Goal: Information Seeking & Learning: Learn about a topic

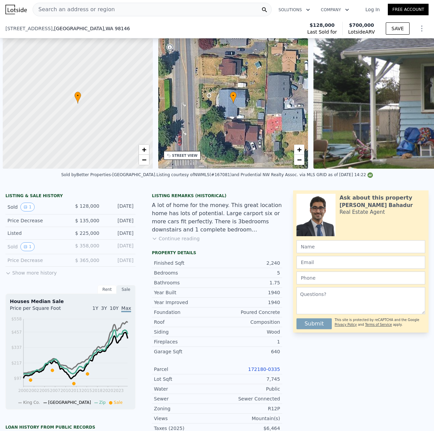
scroll to position [0, 269]
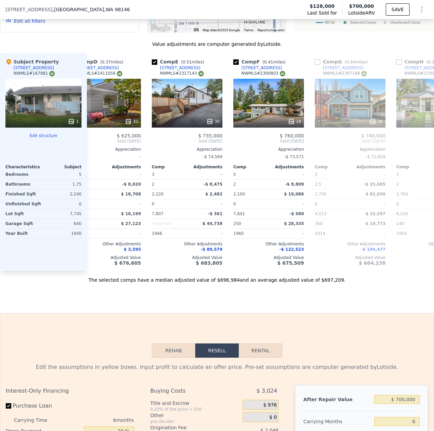
click at [59, 45] on div "We found 12 sales that match your search Listings provided by NWMLS Filters Map…" at bounding box center [217, 92] width 434 height 381
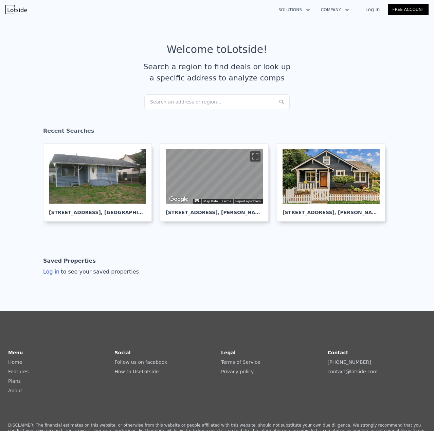
click at [191, 101] on div "Search an address or region..." at bounding box center [216, 101] width 145 height 15
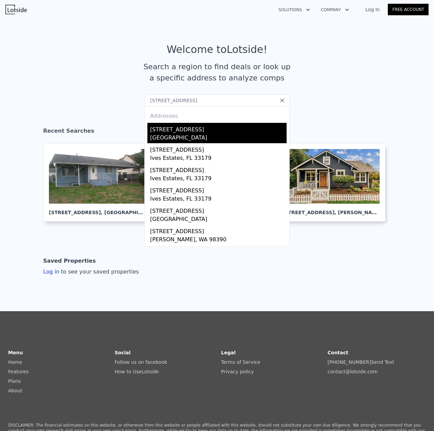
type input "[STREET_ADDRESS]"
click at [193, 134] on div "[GEOGRAPHIC_DATA]" at bounding box center [218, 139] width 136 height 10
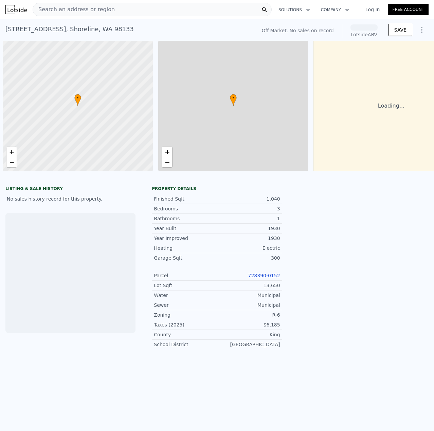
scroll to position [0, 3]
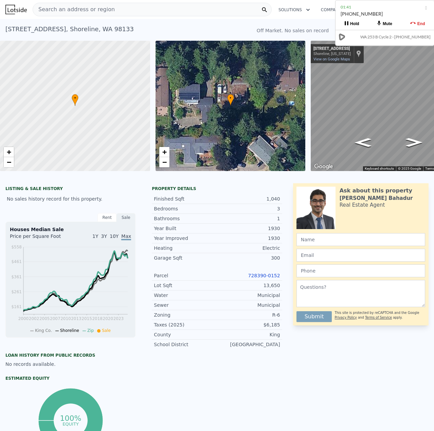
click at [125, 10] on div "Search an address or region" at bounding box center [152, 10] width 239 height 14
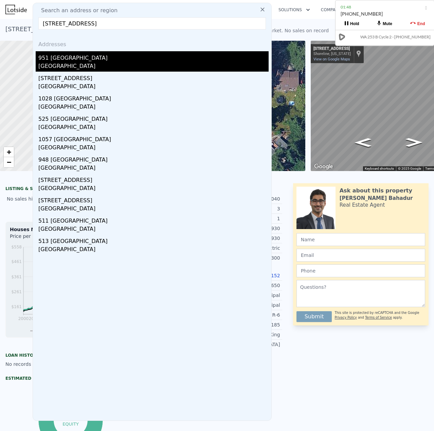
type input "[STREET_ADDRESS]"
click at [86, 59] on div "951 [GEOGRAPHIC_DATA]" at bounding box center [153, 56] width 230 height 11
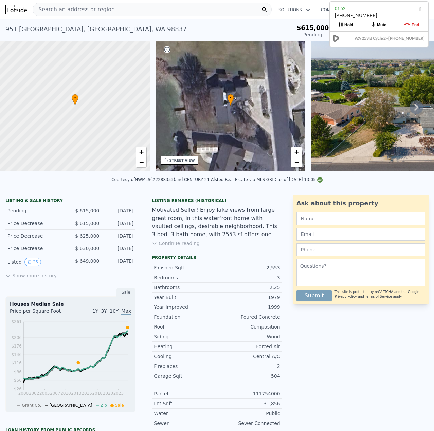
drag, startPoint x: 378, startPoint y: 11, endPoint x: 373, endPoint y: 12, distance: 5.9
click at [373, 12] on div "[PHONE_NUMBER]" at bounding box center [379, 18] width 88 height 13
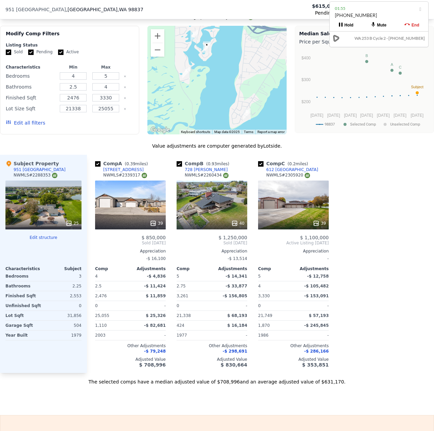
scroll to position [676, 0]
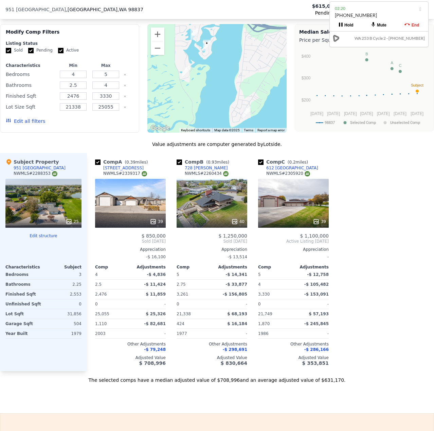
click at [150, 219] on div "39" at bounding box center [130, 203] width 71 height 49
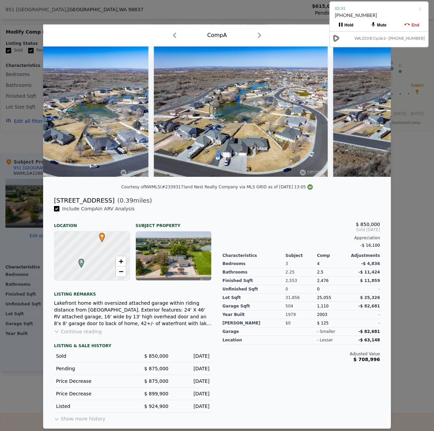
scroll to position [0, 1431]
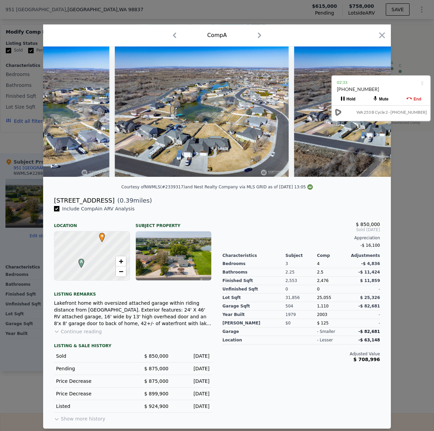
drag, startPoint x: 369, startPoint y: 34, endPoint x: 371, endPoint y: 88, distance: 54.0
click at [371, 88] on div "[PHONE_NUMBER]" at bounding box center [381, 92] width 88 height 13
click at [380, 35] on icon "button" at bounding box center [382, 36] width 6 height 6
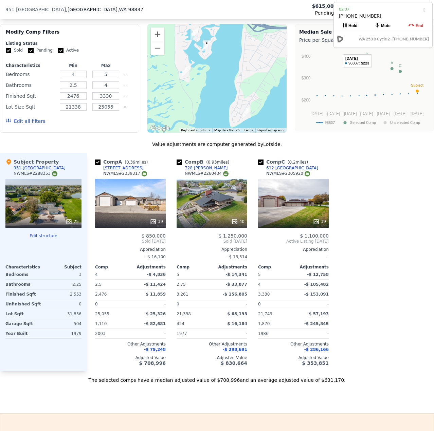
drag, startPoint x: 383, startPoint y: 85, endPoint x: 384, endPoint y: 12, distance: 73.7
click at [384, 12] on div "02:37" at bounding box center [383, 9] width 88 height 7
click at [294, 144] on div "We found 3 sales that match your search Listings provided by NWMLS Filters Map …" at bounding box center [217, 192] width 434 height 381
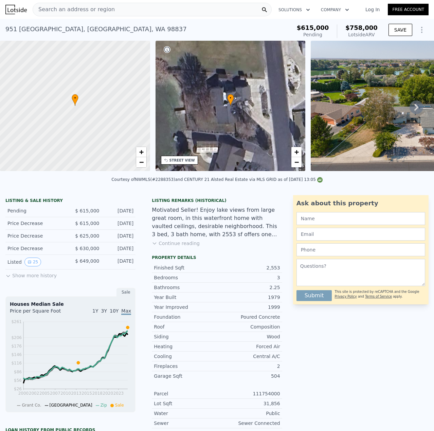
click at [94, 12] on span "Search an address or region" at bounding box center [74, 9] width 82 height 8
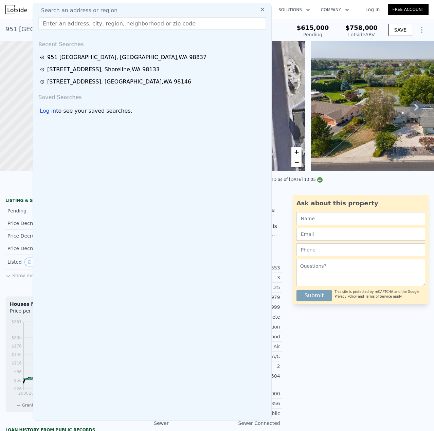
click at [85, 25] on input "text" at bounding box center [151, 23] width 227 height 12
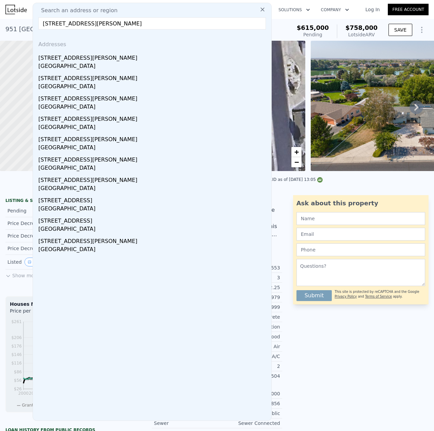
type input "[STREET_ADDRESS][PERSON_NAME]"
click at [88, 60] on div "[STREET_ADDRESS][PERSON_NAME]" at bounding box center [153, 56] width 230 height 11
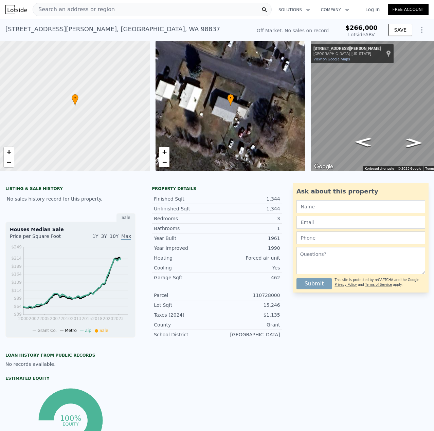
scroll to position [0, 40]
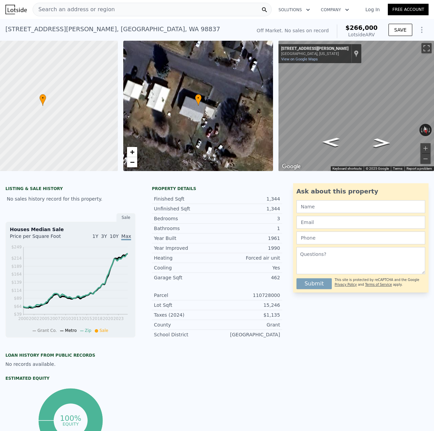
click at [146, 11] on div "Search an address or region" at bounding box center [152, 10] width 239 height 14
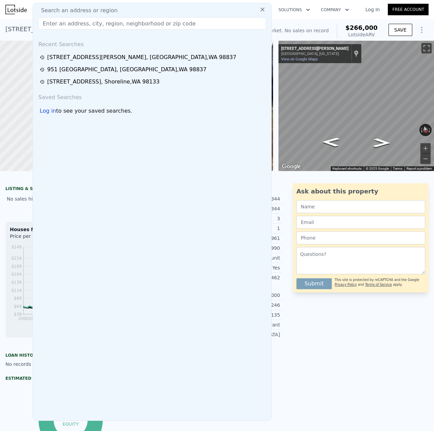
drag, startPoint x: 131, startPoint y: 22, endPoint x: 116, endPoint y: 28, distance: 16.3
click at [116, 28] on input "text" at bounding box center [151, 23] width 227 height 12
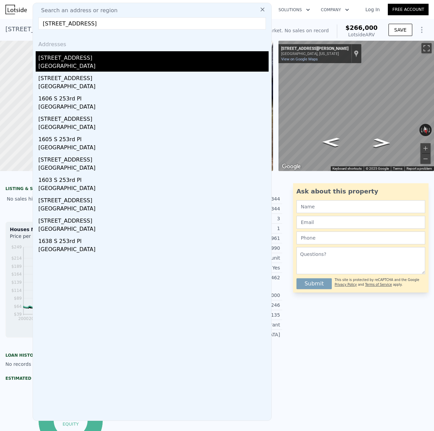
type input "[STREET_ADDRESS]"
click at [96, 70] on div "[GEOGRAPHIC_DATA]" at bounding box center [153, 67] width 230 height 10
